Goal: Use online tool/utility: Utilize a website feature to perform a specific function

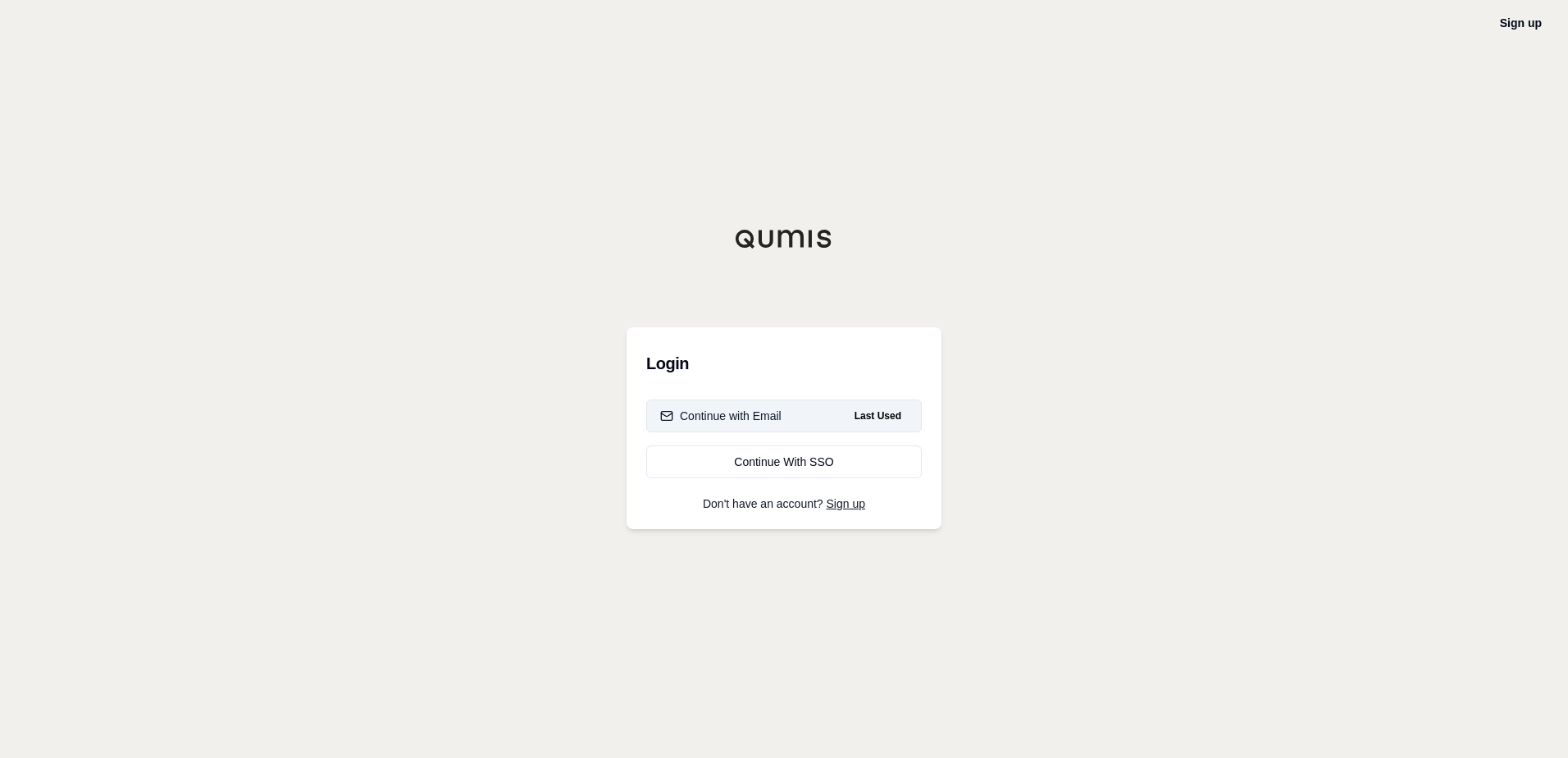
click at [786, 415] on button "Continue with Email Last Used" at bounding box center [784, 415] width 276 height 33
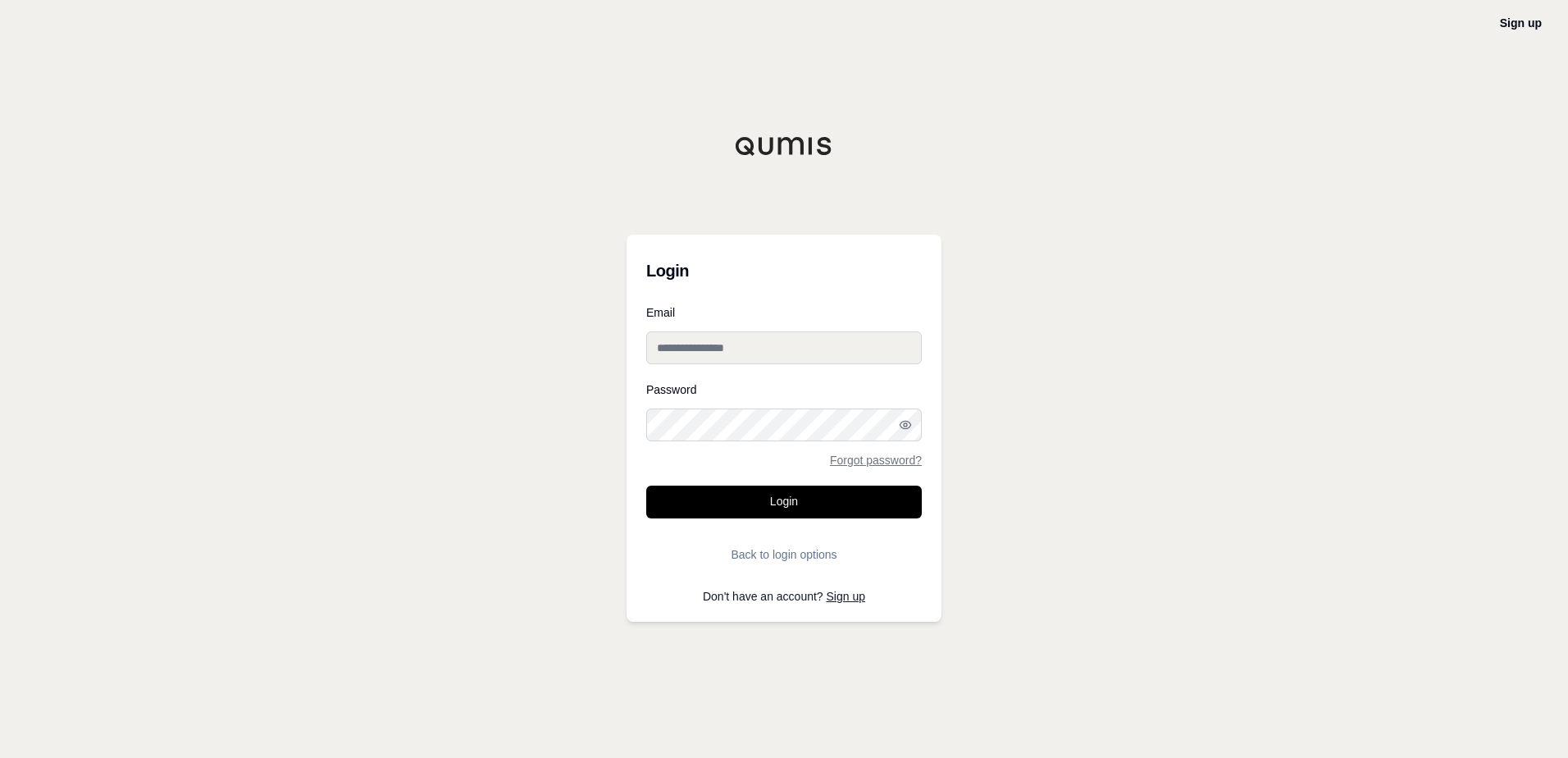
type input "**********"
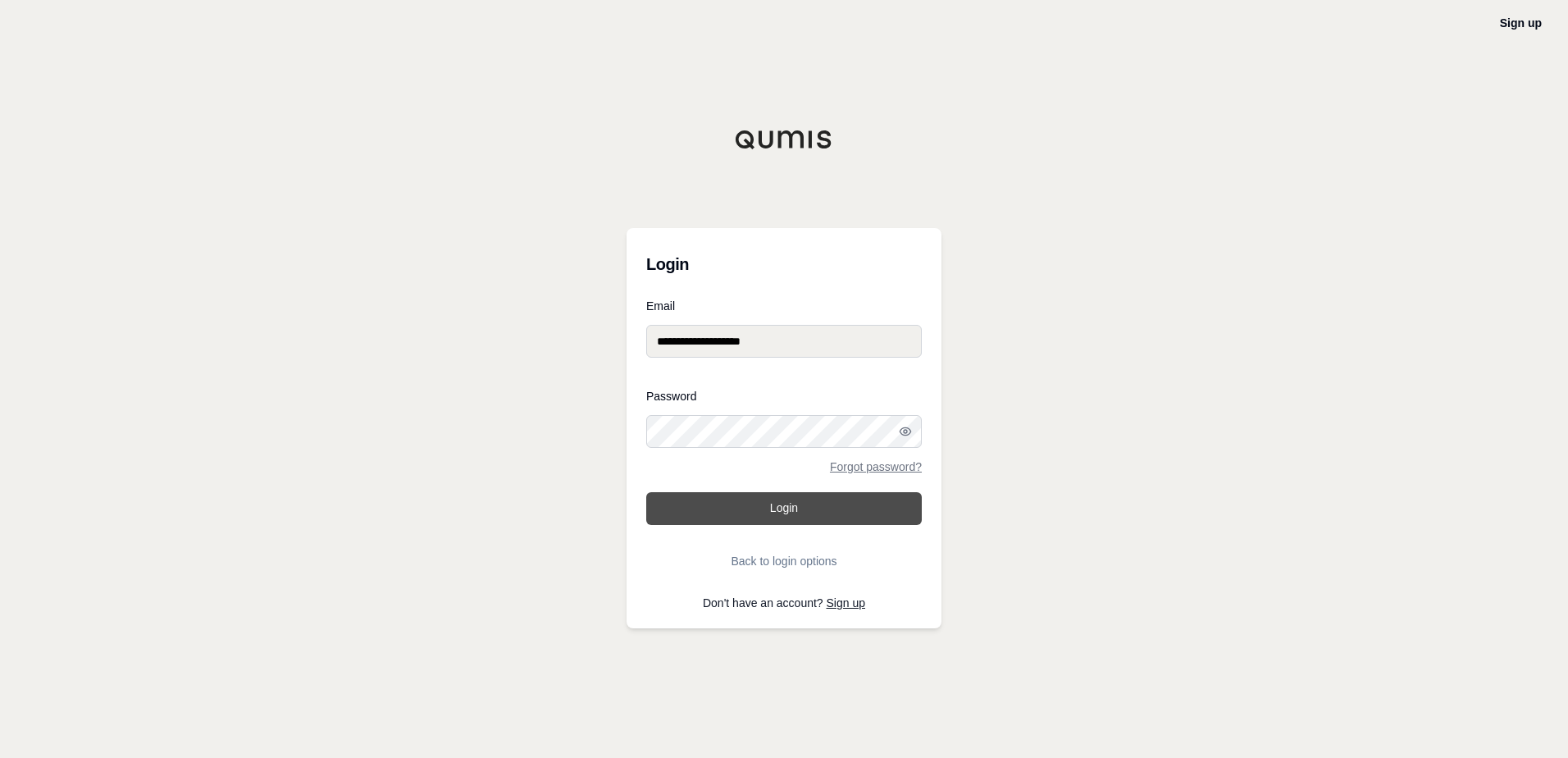
click at [810, 509] on button "Login" at bounding box center [784, 508] width 276 height 33
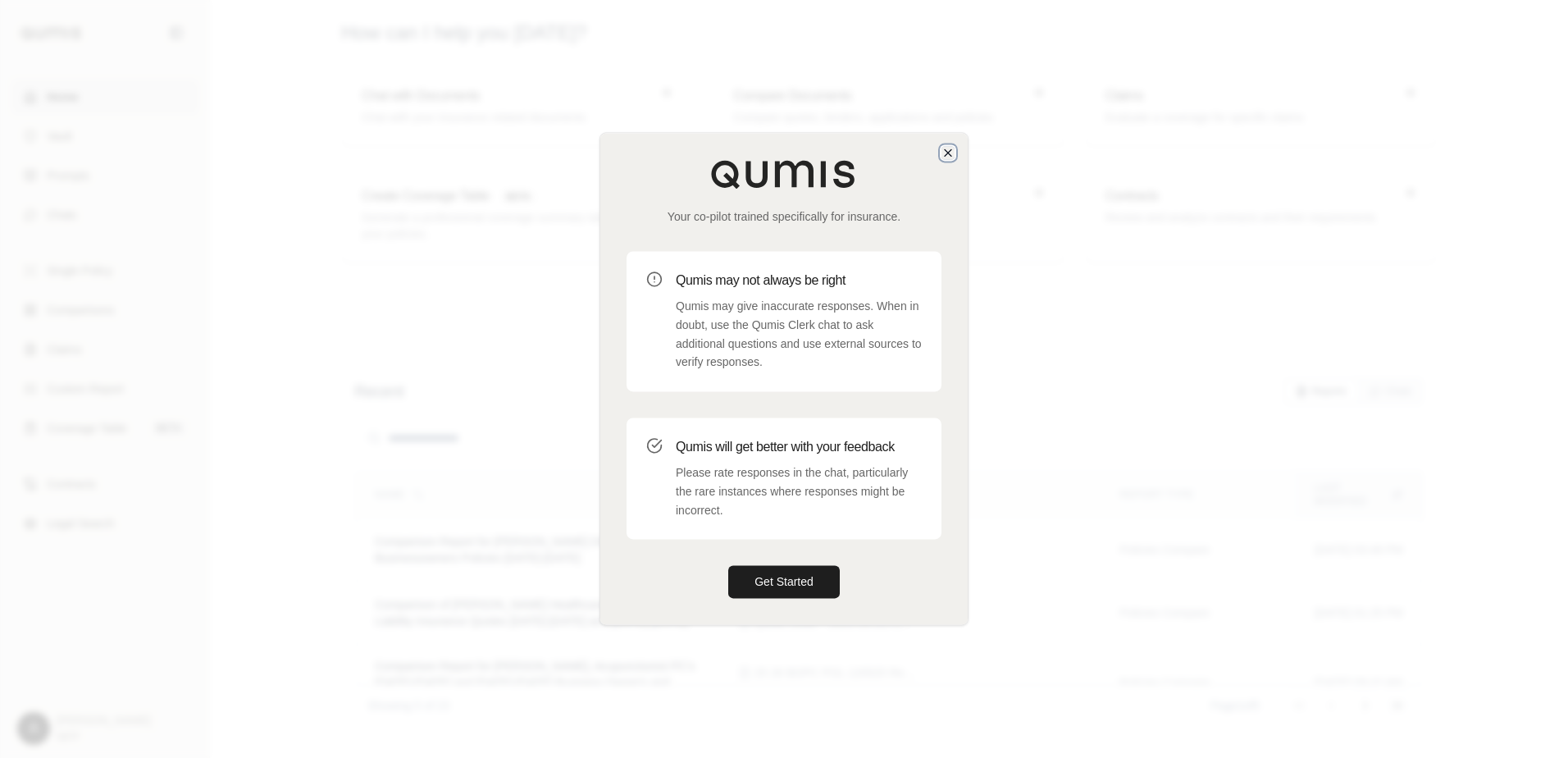
click at [947, 150] on icon "button" at bounding box center [948, 152] width 13 height 13
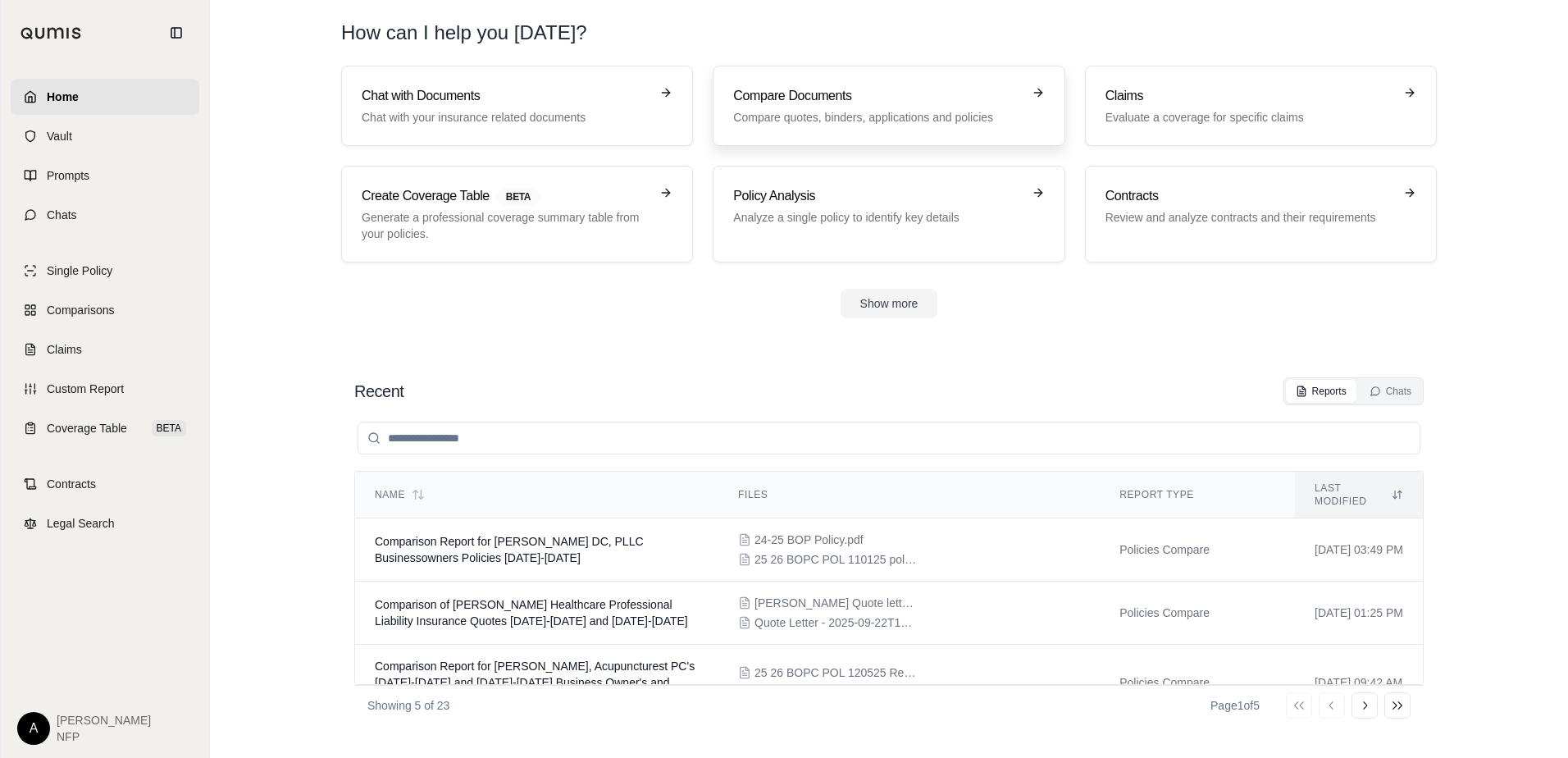
click at [842, 108] on div "Compare Documents Compare quotes, binders, applications and policies" at bounding box center [877, 106] width 288 height 39
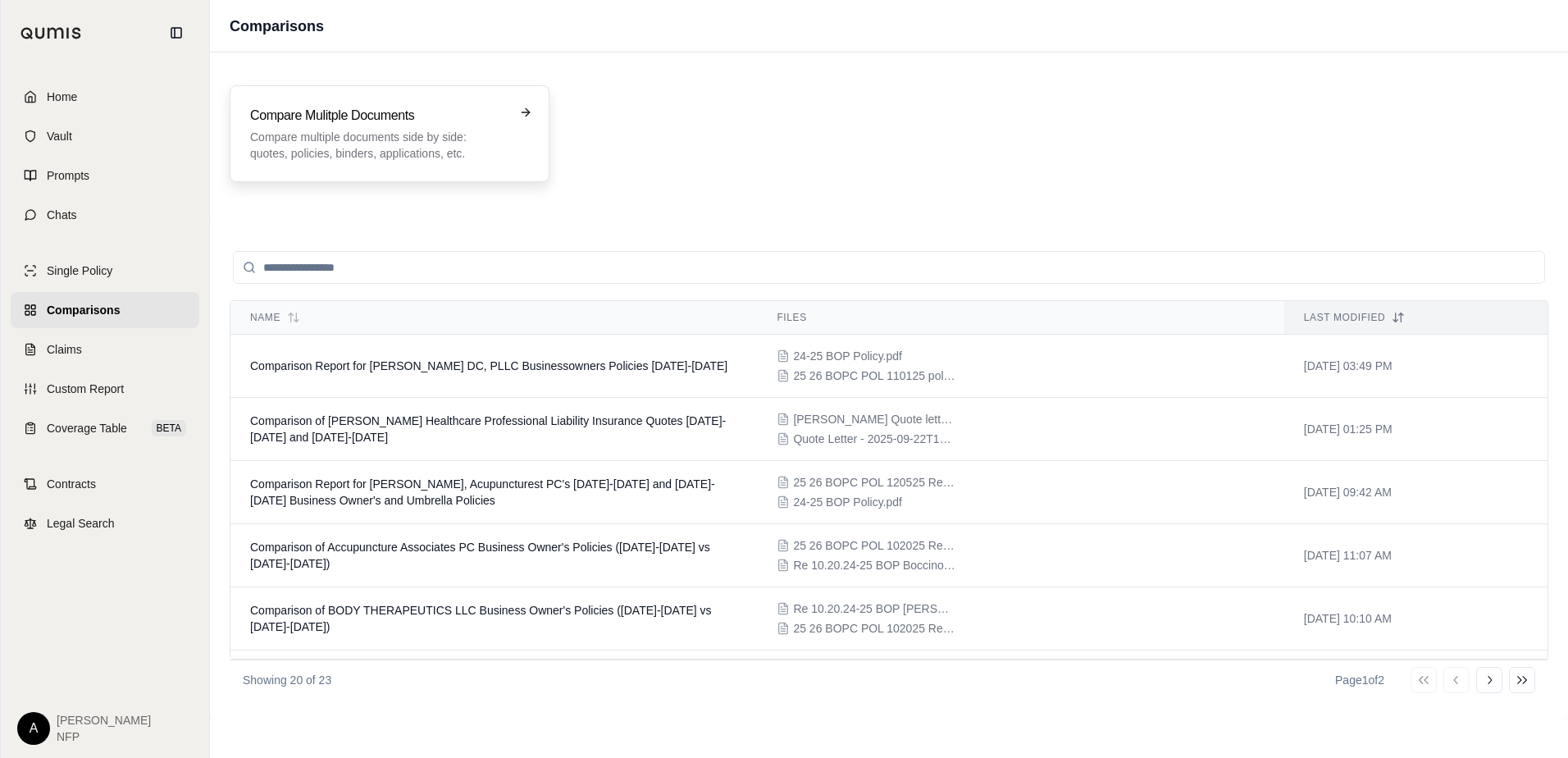
click at [346, 143] on p "Compare multiple documents side by side: quotes, policies, binders, application…" at bounding box center [379, 145] width 256 height 33
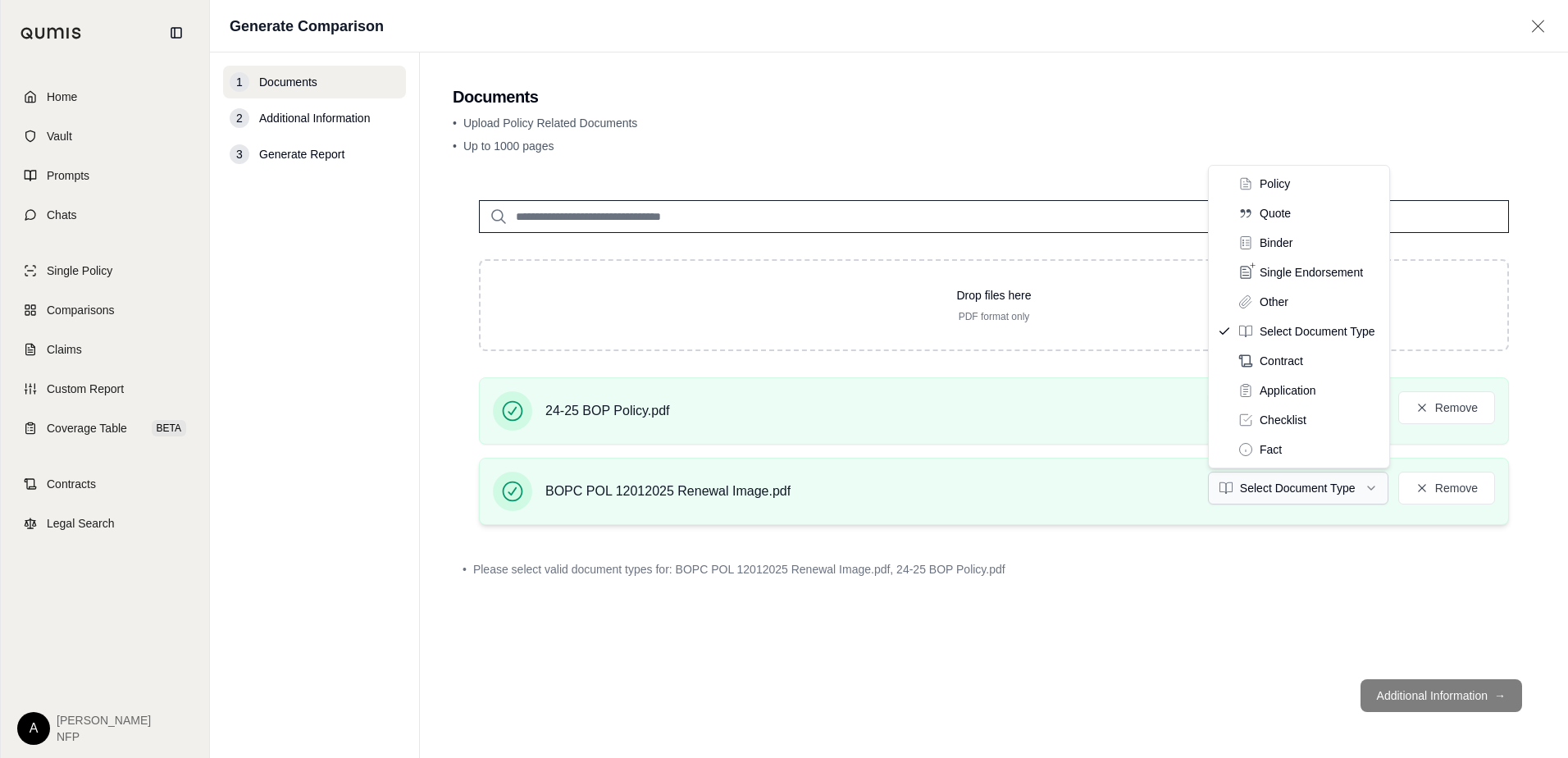
click at [1302, 483] on html "Home Vault Prompts Chats Single Policy Comparisons Claims Custom Report Coverag…" at bounding box center [784, 379] width 1568 height 758
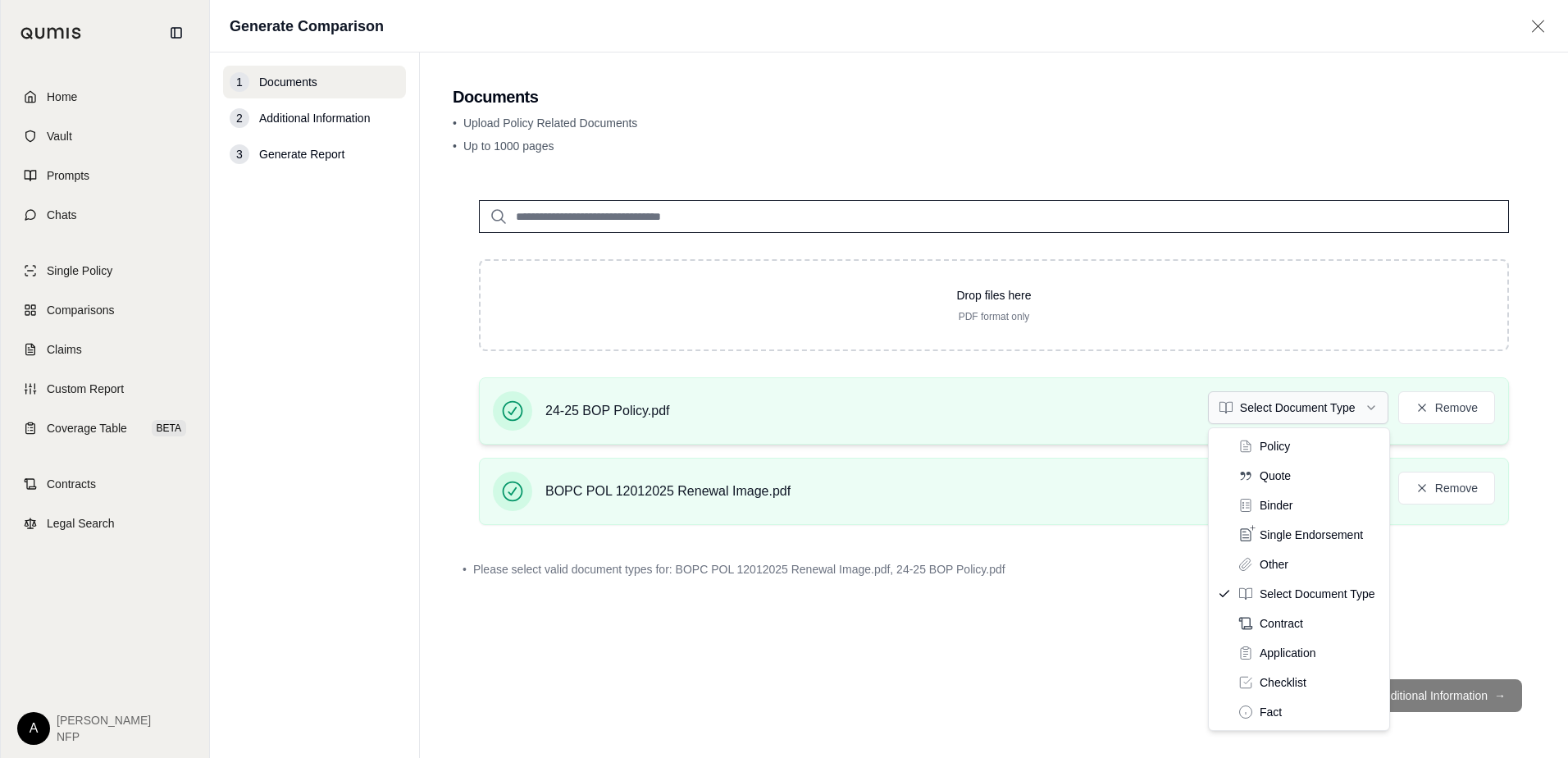
click at [1280, 410] on html "Home Vault Prompts Chats Single Policy Comparisons Claims Custom Report Coverag…" at bounding box center [784, 379] width 1568 height 758
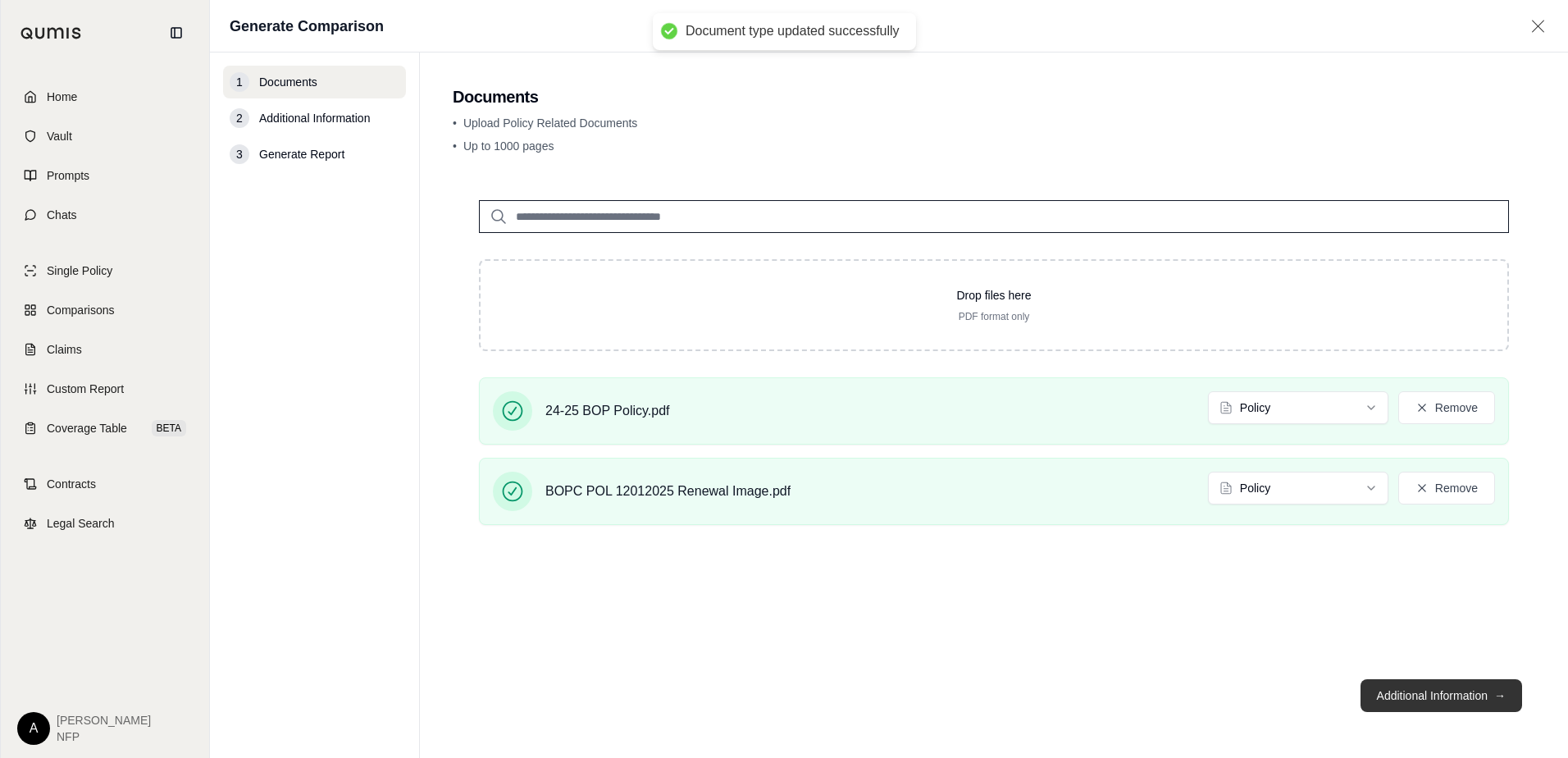
click at [1474, 694] on button "Additional Information →" at bounding box center [1441, 694] width 162 height 33
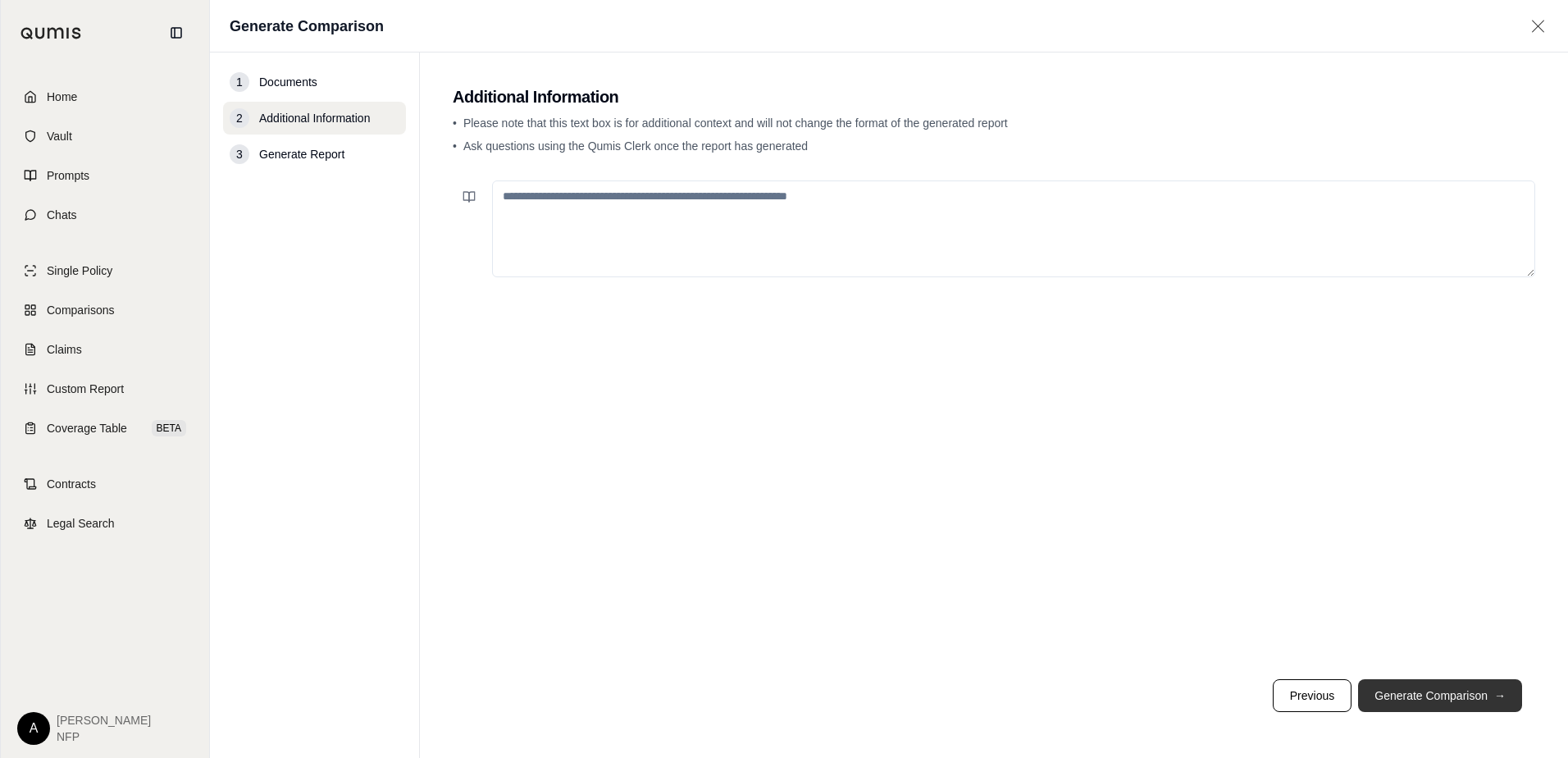
click at [1471, 707] on button "Generate Comparison →" at bounding box center [1440, 694] width 164 height 33
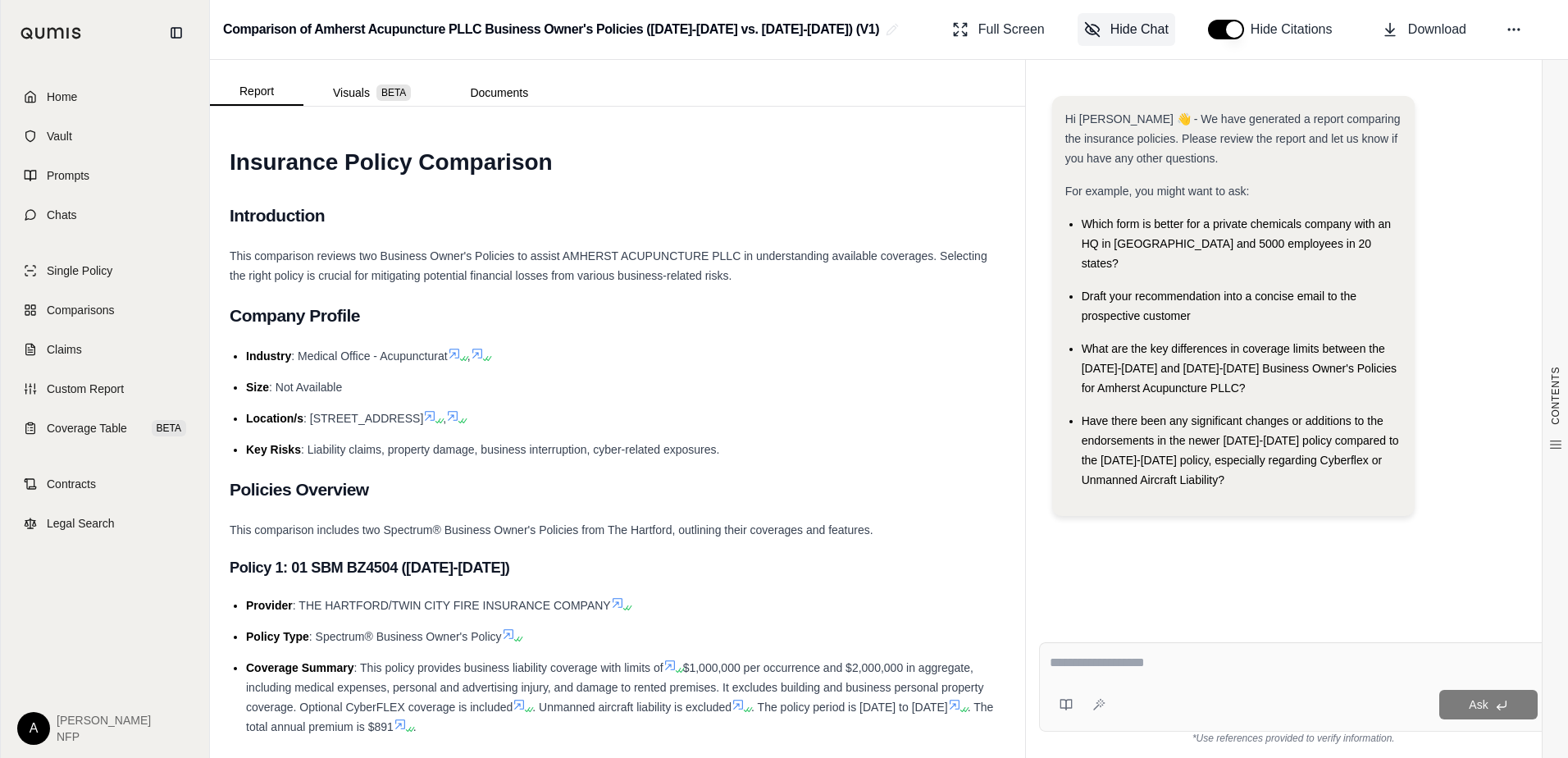
click at [1136, 36] on span "Hide Chat" at bounding box center [1140, 29] width 58 height 20
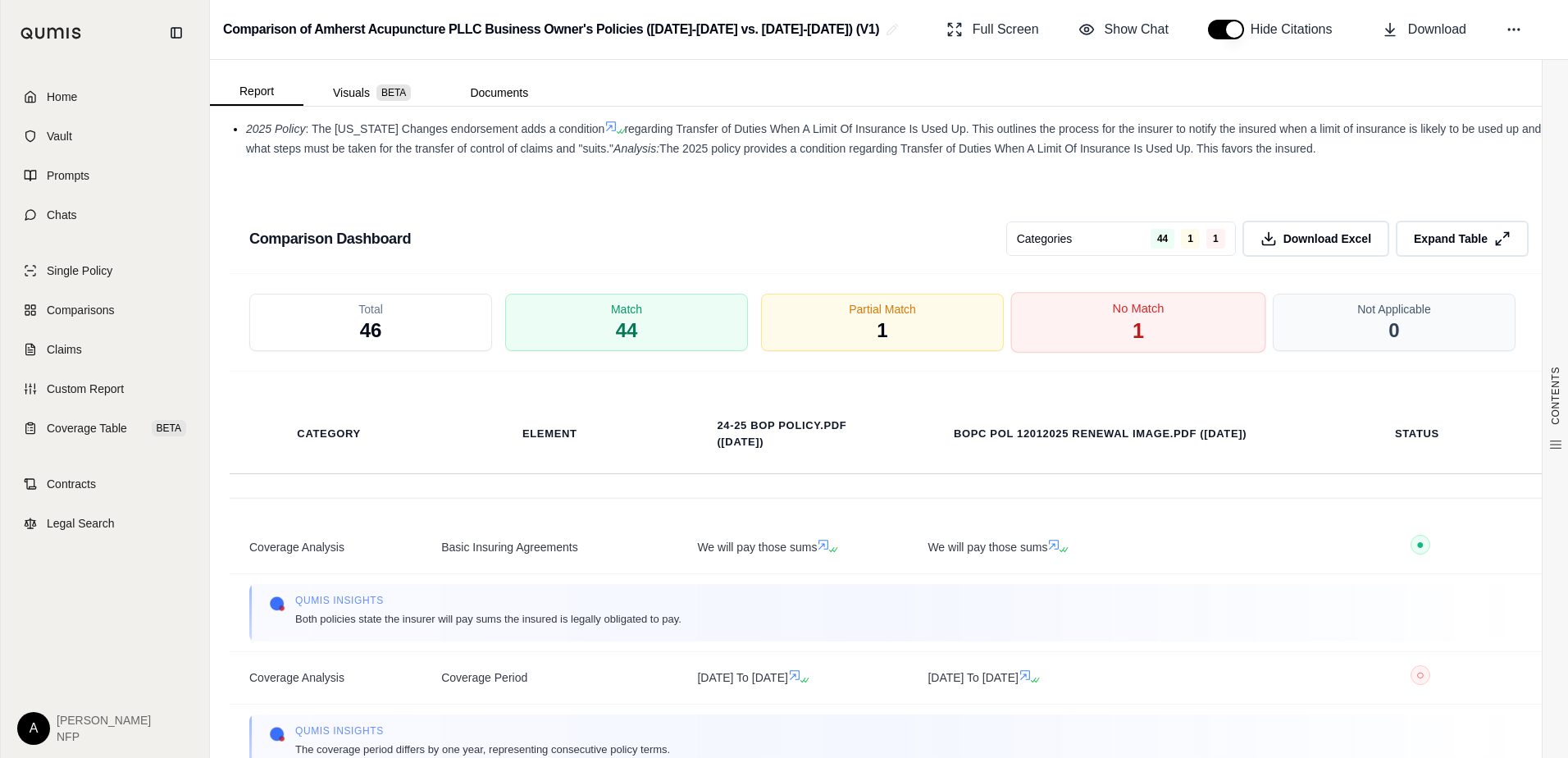
scroll to position [3207, 0]
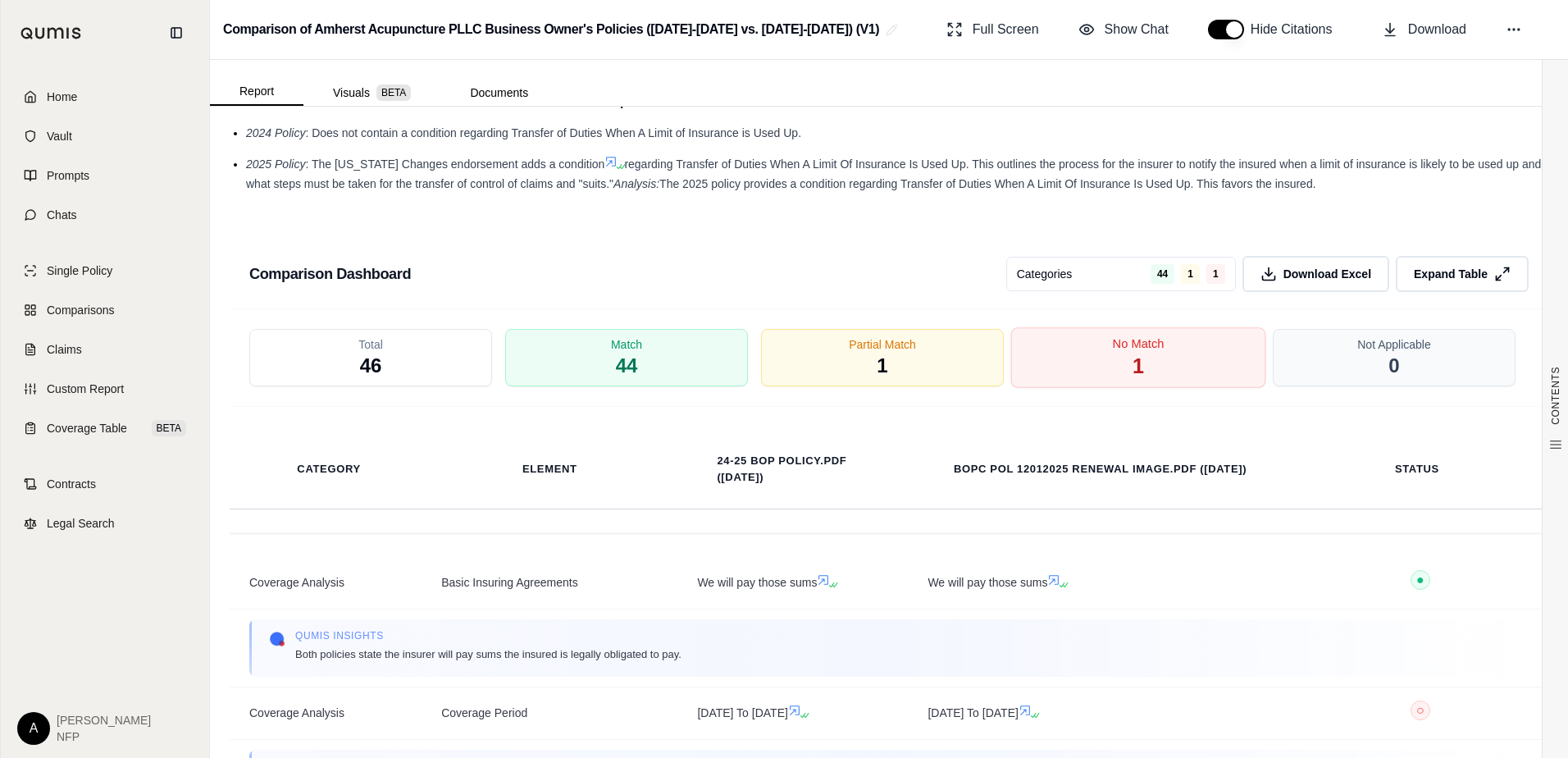
click at [1140, 370] on div "No Match 1" at bounding box center [1139, 357] width 255 height 61
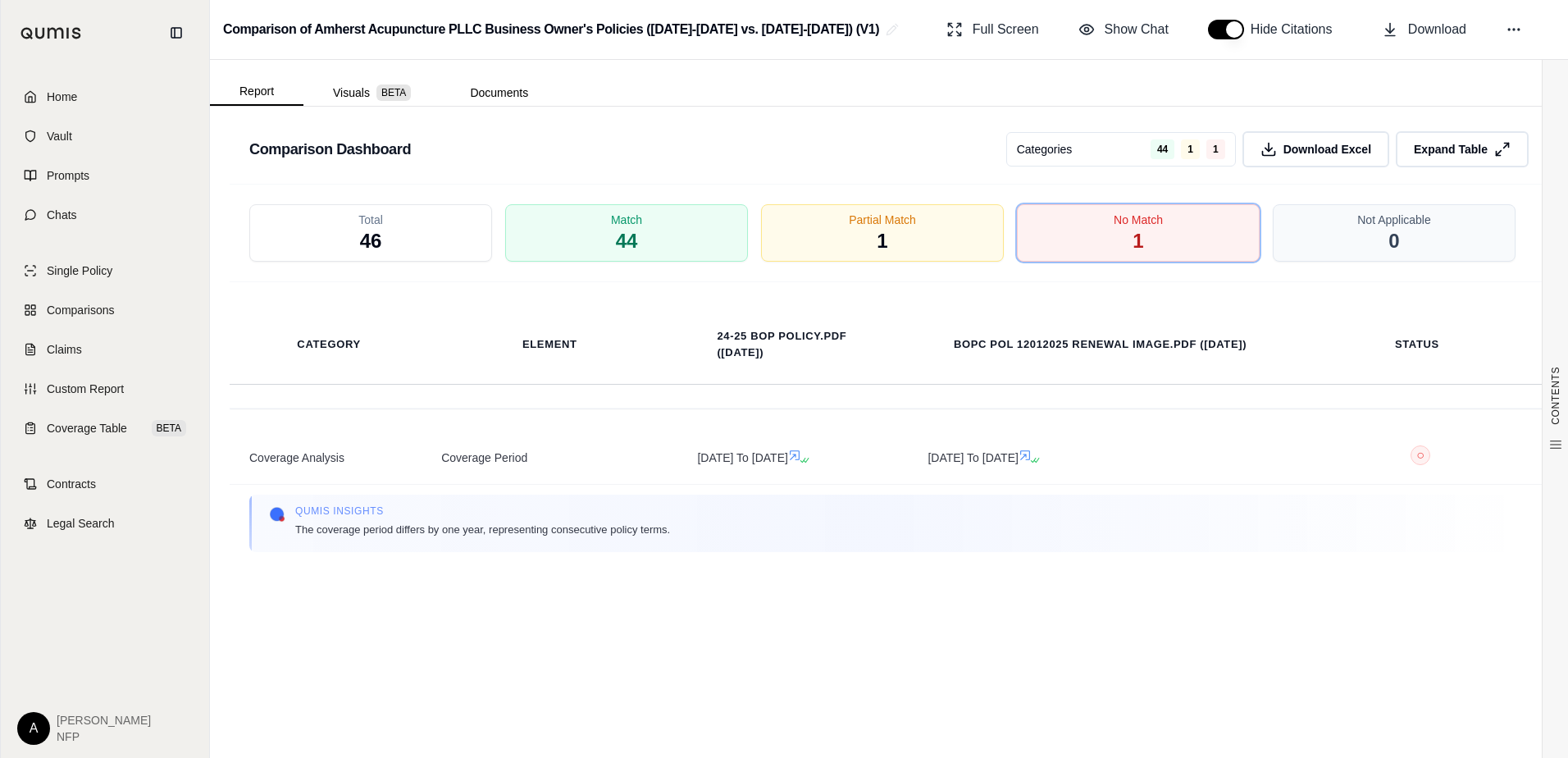
scroll to position [3371, 0]
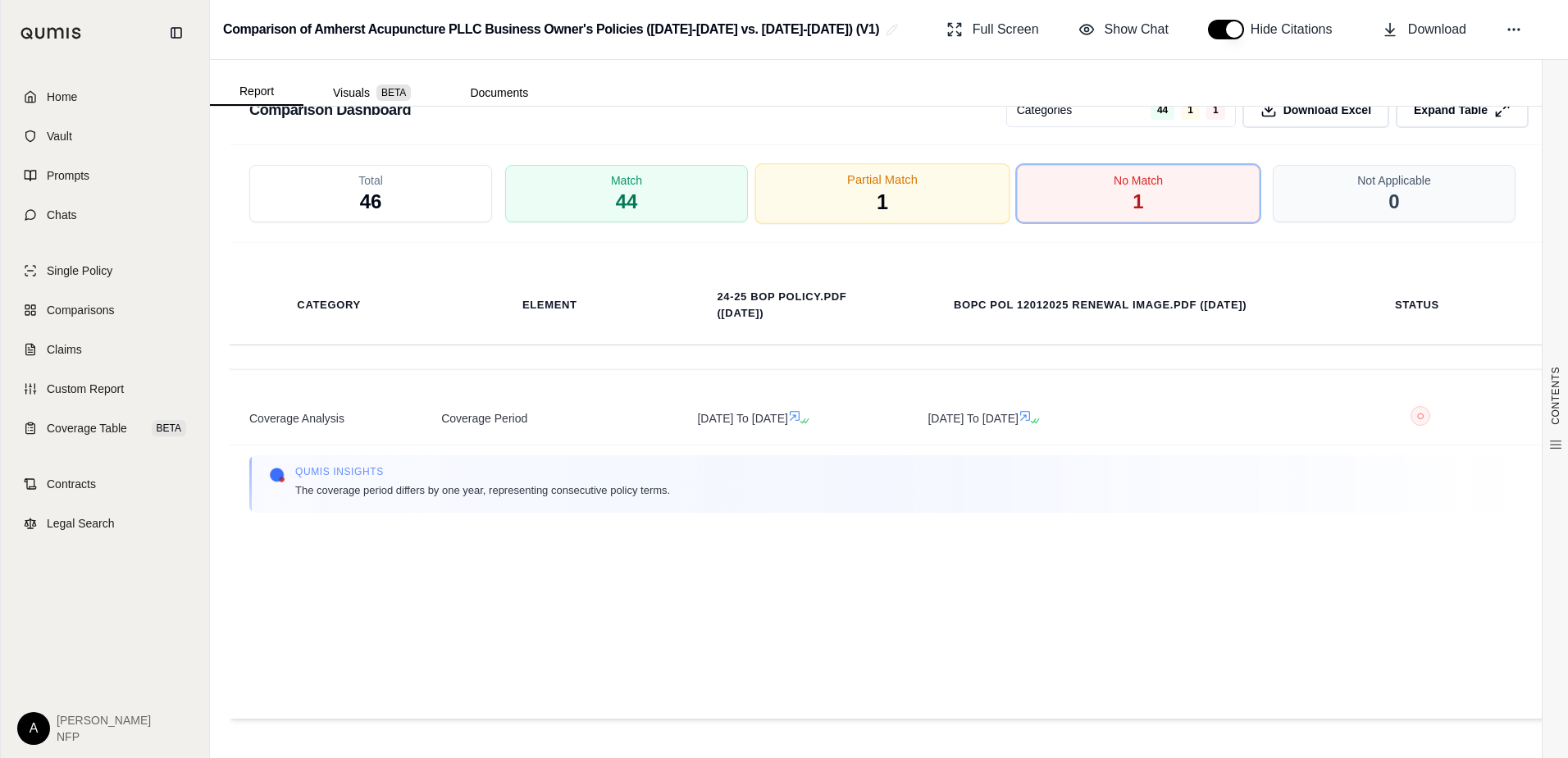
click at [924, 199] on div "Partial Match 1" at bounding box center [883, 193] width 255 height 61
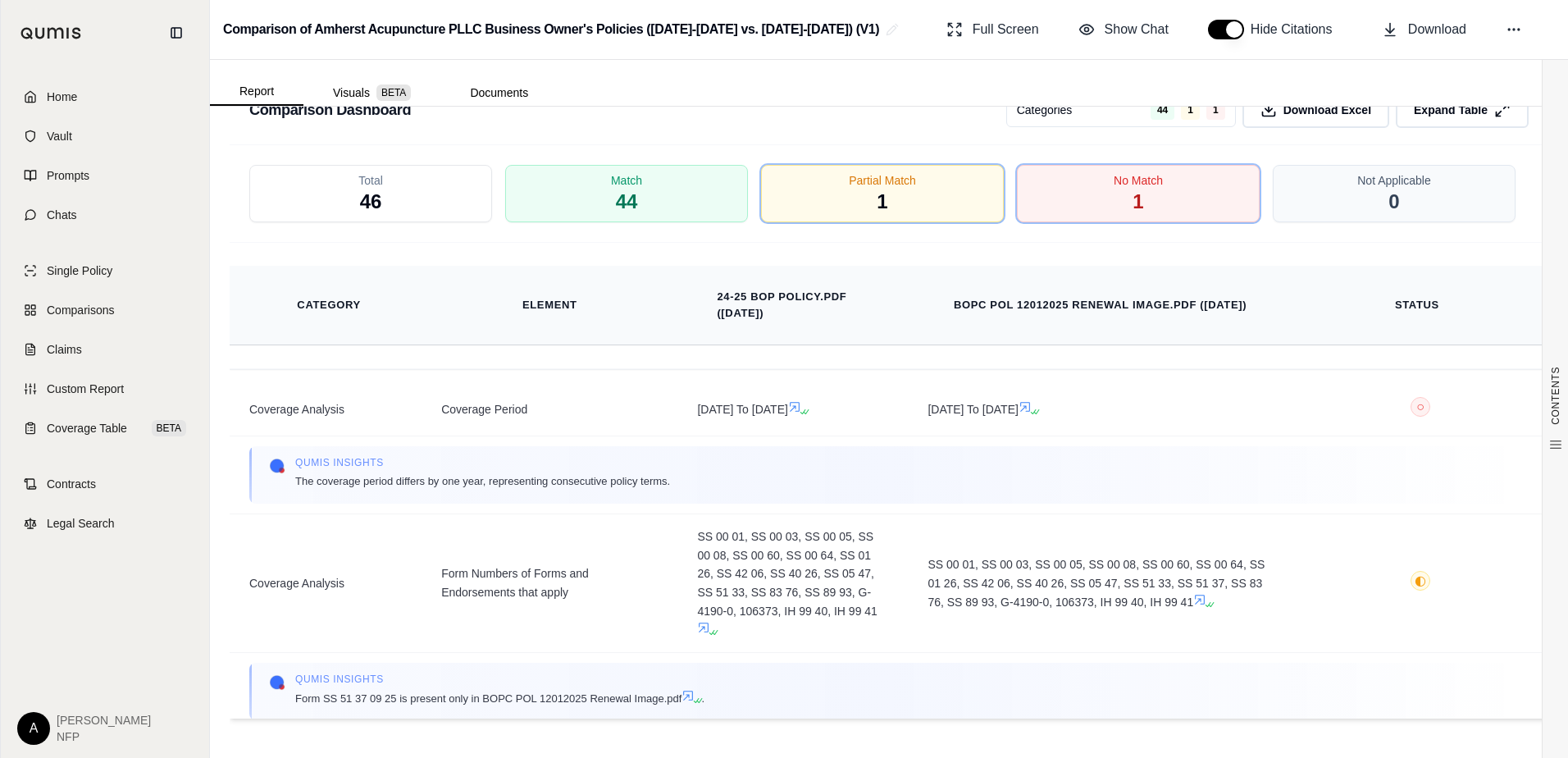
scroll to position [0, 0]
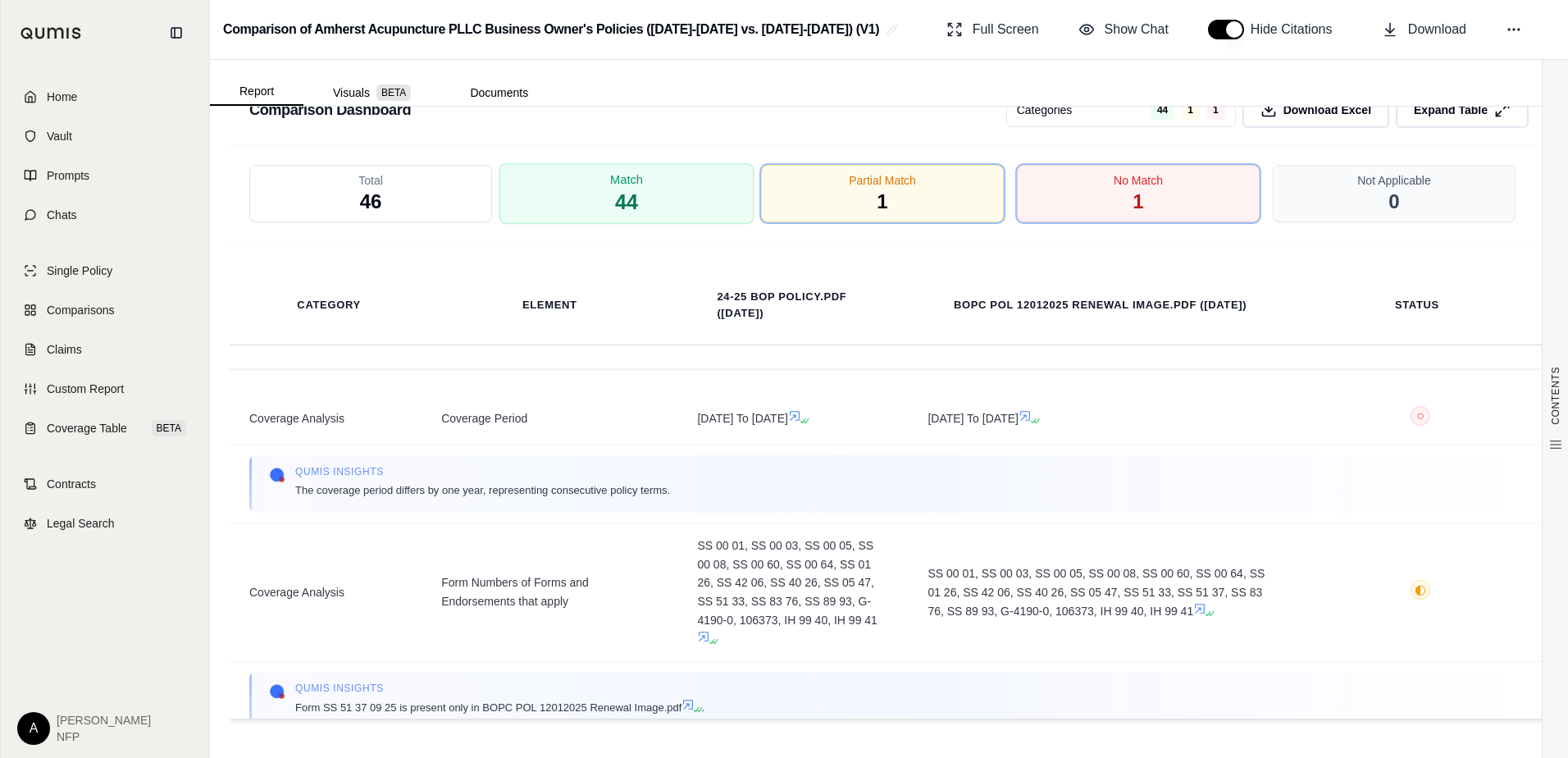
click at [669, 194] on div "Match 44" at bounding box center [626, 193] width 255 height 61
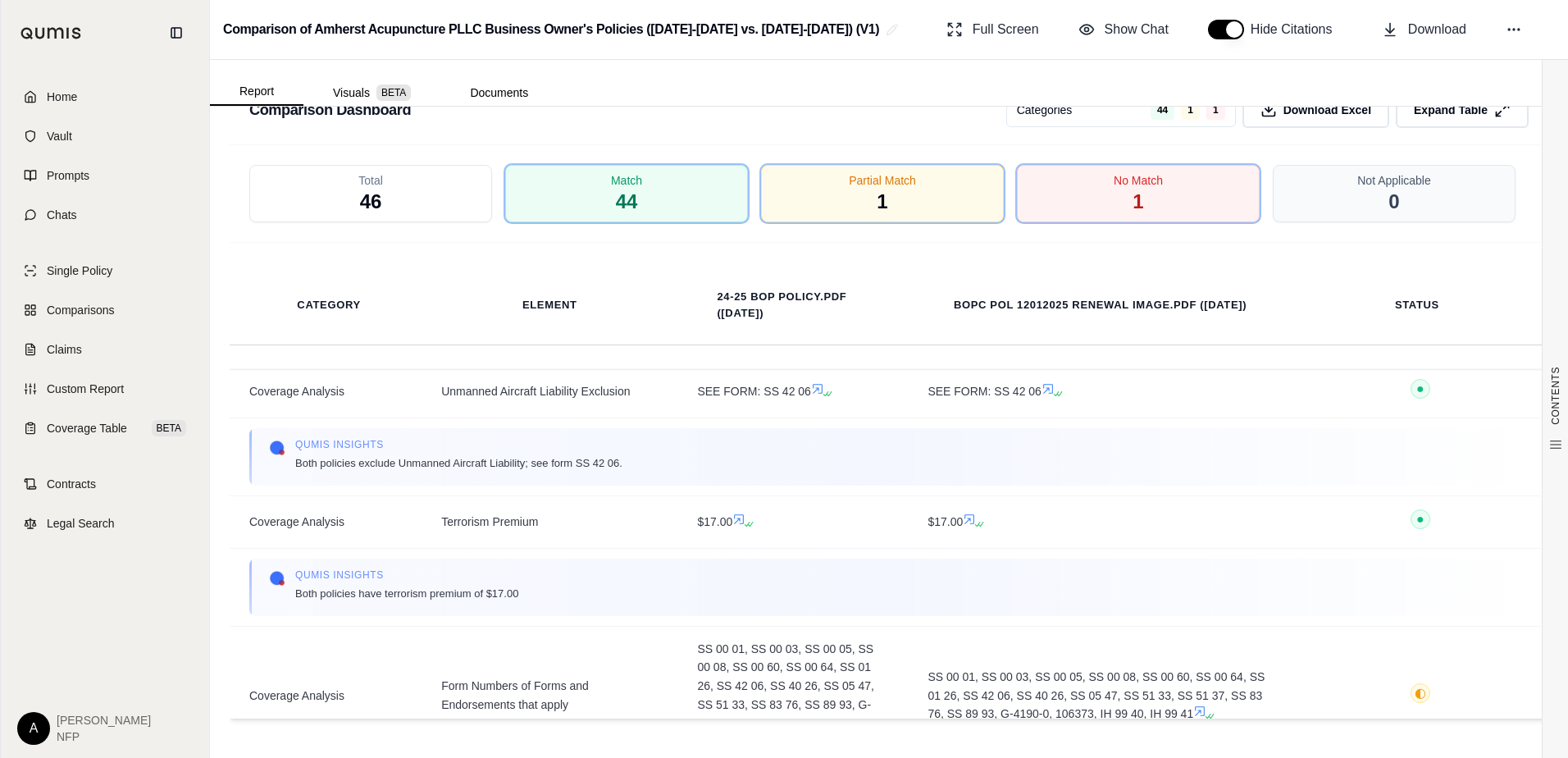
scroll to position [1312, 0]
